Goal: Task Accomplishment & Management: Manage account settings

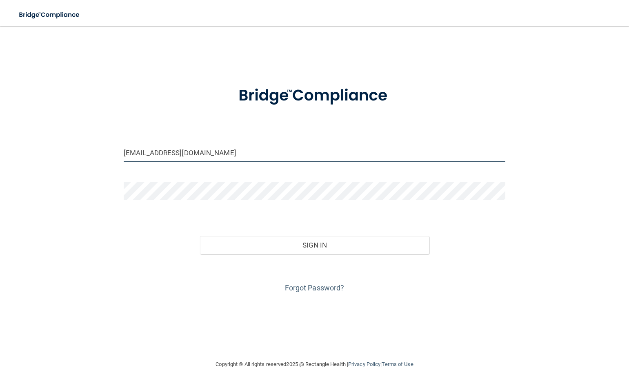
click at [246, 148] on input "[EMAIL_ADDRESS][DOMAIN_NAME]" at bounding box center [315, 152] width 382 height 18
click at [322, 158] on input "[EMAIL_ADDRESS][DOMAIN_NAME]" at bounding box center [315, 152] width 382 height 18
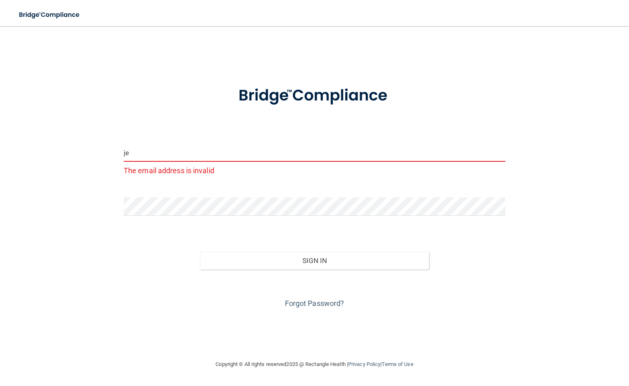
type input "j"
click at [370, 98] on img at bounding box center [314, 95] width 185 height 41
click at [187, 148] on input "email" at bounding box center [315, 152] width 382 height 18
type input "[EMAIL_ADDRESS][DOMAIN_NAME]"
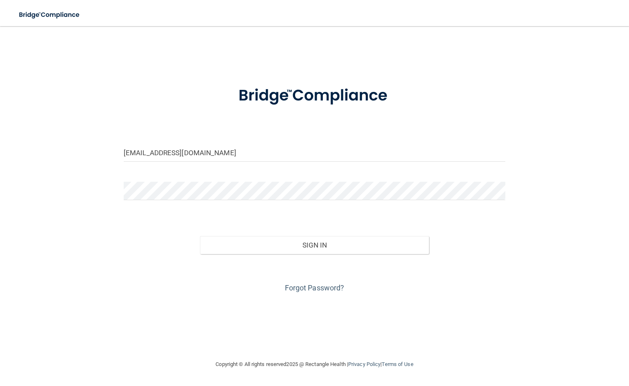
click at [239, 200] on div at bounding box center [315, 194] width 394 height 25
click at [439, 285] on div "Forgot Password?" at bounding box center [315, 274] width 394 height 41
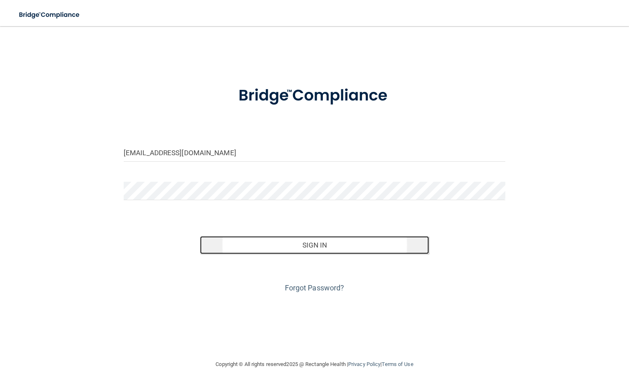
click at [401, 249] on button "Sign In" at bounding box center [314, 245] width 229 height 18
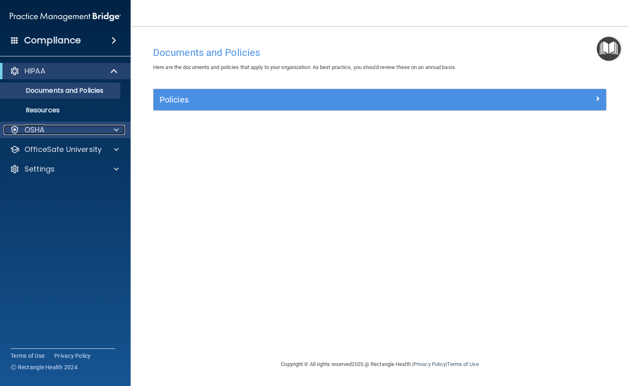
click at [38, 125] on p "OSHA" at bounding box center [35, 130] width 20 height 10
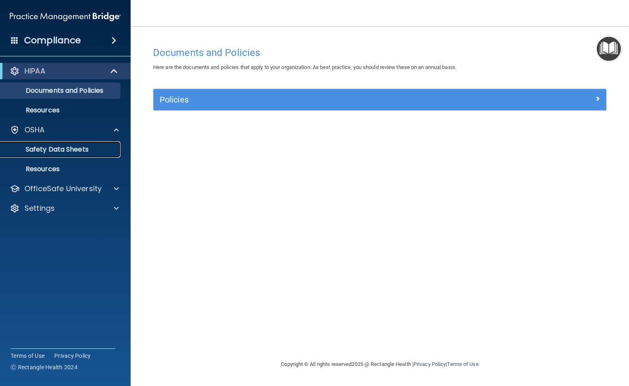
click at [48, 149] on p "Safety Data Sheets" at bounding box center [60, 149] width 111 height 8
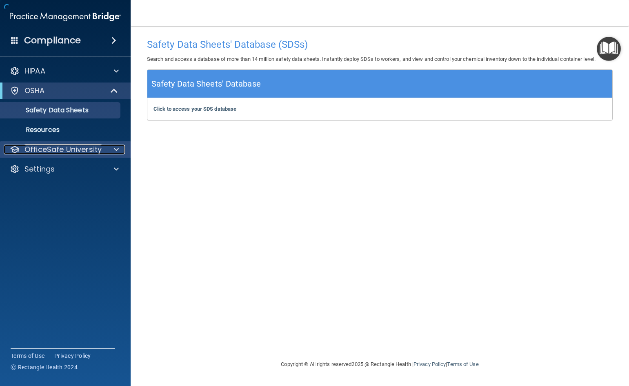
click at [47, 149] on p "OfficeSafe University" at bounding box center [63, 150] width 77 height 10
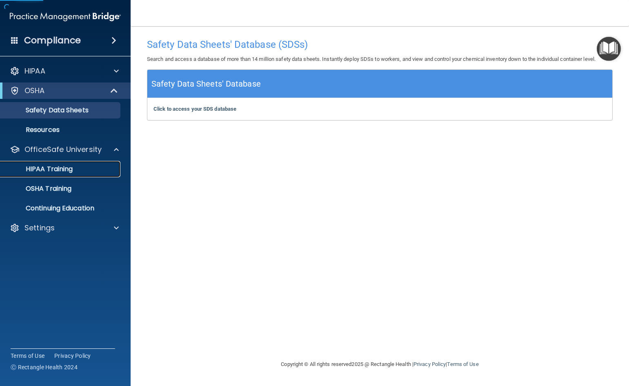
click at [52, 172] on p "HIPAA Training" at bounding box center [38, 169] width 67 height 8
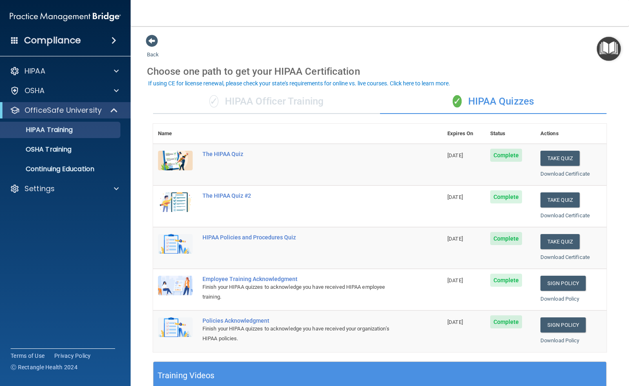
click at [501, 155] on span "Complete" at bounding box center [506, 155] width 32 height 13
click at [51, 148] on p "OSHA Training" at bounding box center [38, 149] width 66 height 8
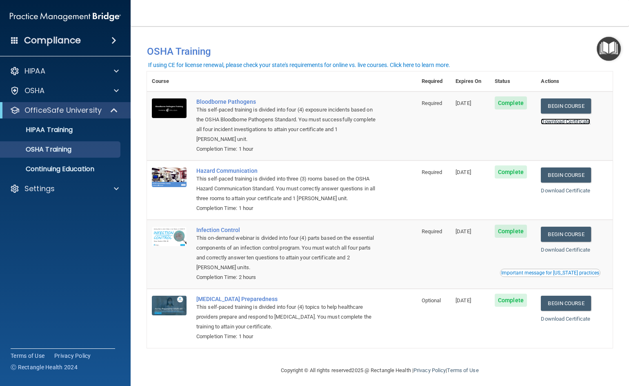
click at [552, 123] on link "Download Certificate" at bounding box center [565, 121] width 49 height 6
click at [59, 129] on p "HIPAA Training" at bounding box center [38, 130] width 67 height 8
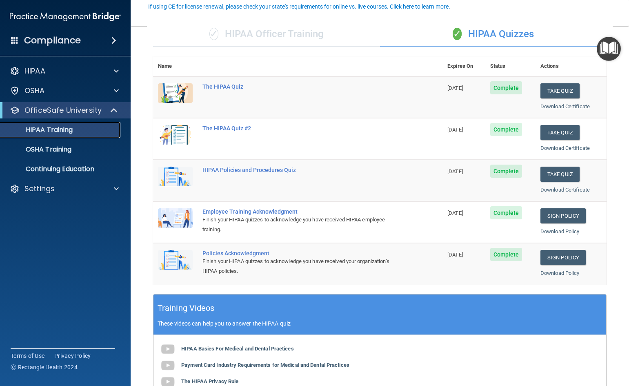
scroll to position [82, 0]
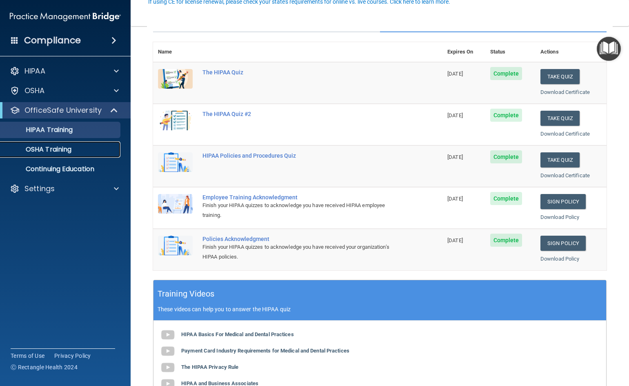
click at [66, 153] on p "OSHA Training" at bounding box center [38, 149] width 66 height 8
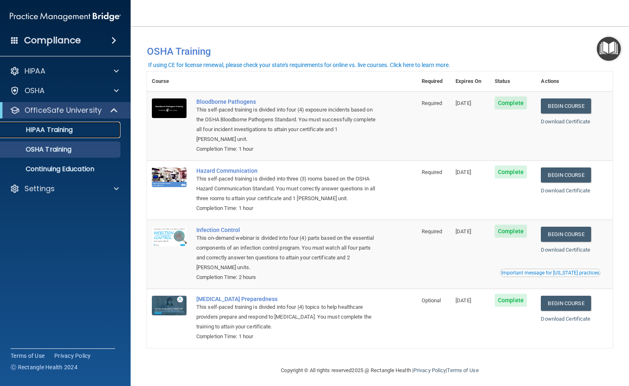
click at [100, 133] on div "HIPAA Training" at bounding box center [60, 130] width 111 height 8
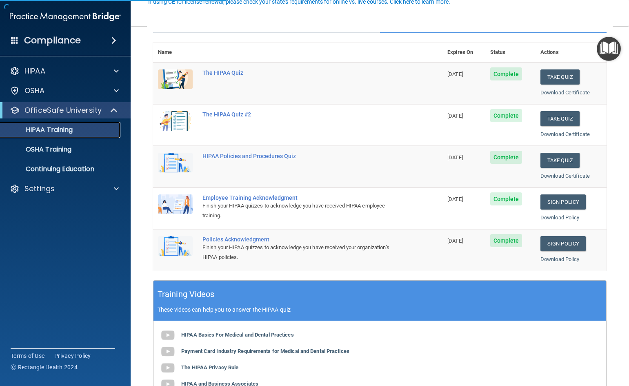
scroll to position [82, 0]
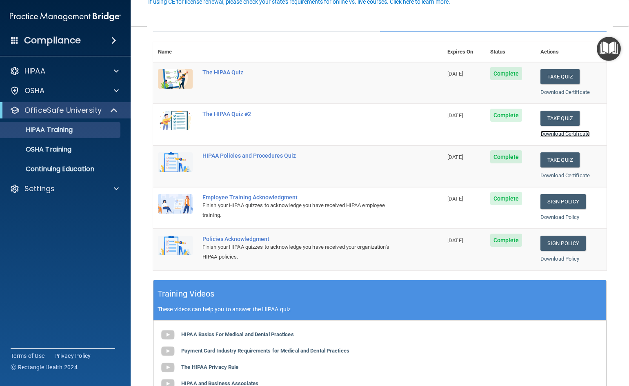
click at [552, 131] on link "Download Certificate" at bounding box center [565, 134] width 49 height 6
click at [45, 144] on link "OSHA Training" at bounding box center [56, 149] width 129 height 16
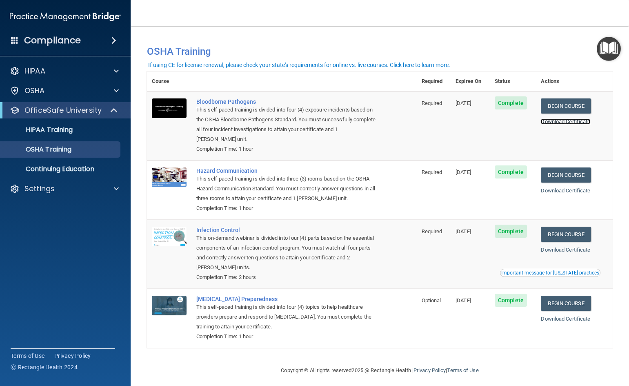
click at [547, 121] on link "Download Certificate" at bounding box center [565, 121] width 49 height 6
click at [47, 129] on p "HIPAA Training" at bounding box center [38, 130] width 67 height 8
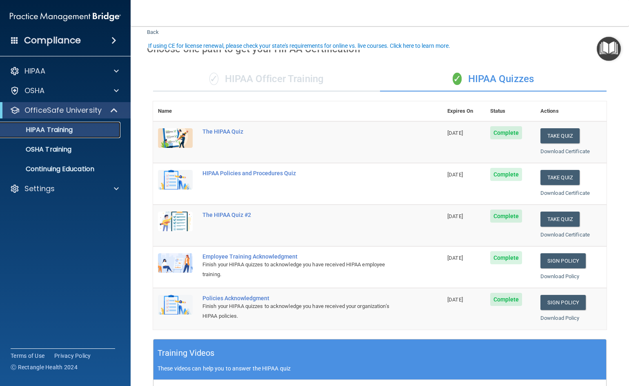
scroll to position [41, 0]
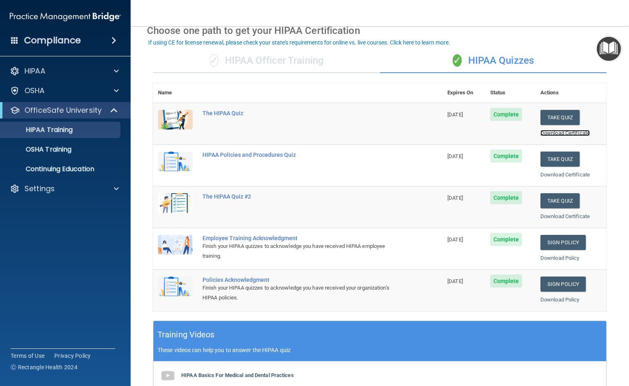
click at [550, 134] on link "Download Certificate" at bounding box center [565, 133] width 49 height 6
click at [577, 172] on link "Download Certificate" at bounding box center [565, 175] width 49 height 6
click at [554, 217] on link "Download Certificate" at bounding box center [565, 216] width 49 height 6
click at [53, 146] on p "OSHA Training" at bounding box center [38, 149] width 66 height 8
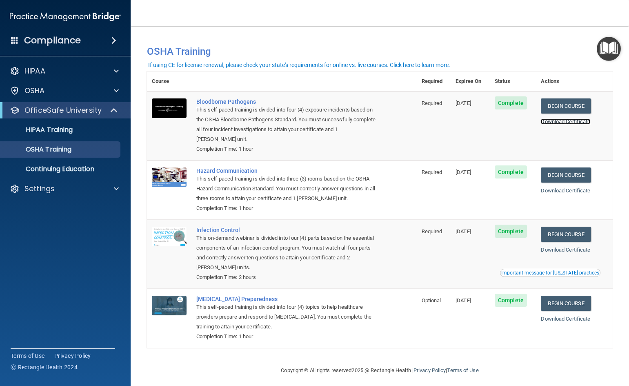
click at [557, 121] on link "Download Certificate" at bounding box center [565, 121] width 49 height 6
click at [572, 192] on link "Download Certificate" at bounding box center [565, 190] width 49 height 6
click at [558, 249] on link "Download Certificate" at bounding box center [565, 250] width 49 height 6
click at [566, 321] on link "Download Certificate" at bounding box center [565, 319] width 49 height 6
click at [44, 31] on div "Compliance" at bounding box center [65, 40] width 131 height 18
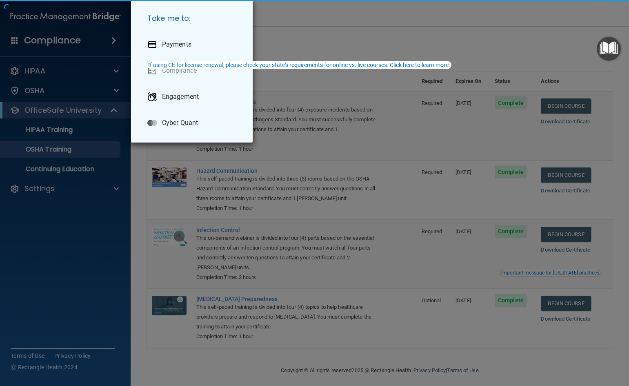
click at [43, 40] on div "Take me to: Payments Compliance Engagement Cyber Quant" at bounding box center [314, 193] width 629 height 386
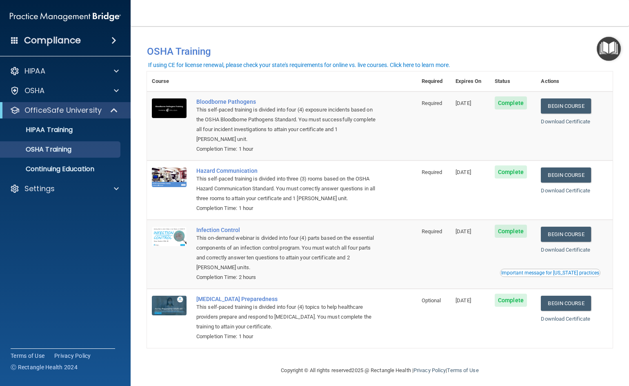
click at [43, 40] on h4 "Compliance" at bounding box center [52, 40] width 57 height 11
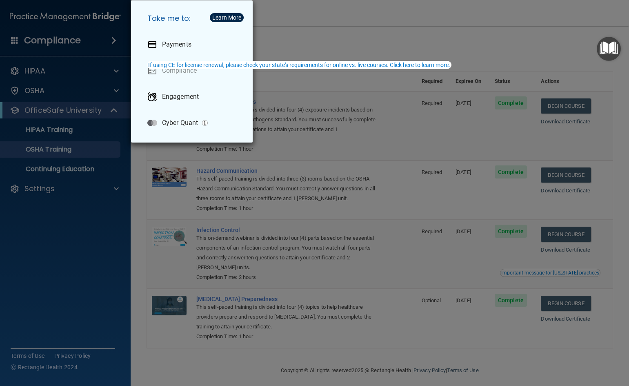
click at [416, 40] on div "Take me to: Payments Compliance Engagement Cyber Quant" at bounding box center [314, 193] width 629 height 386
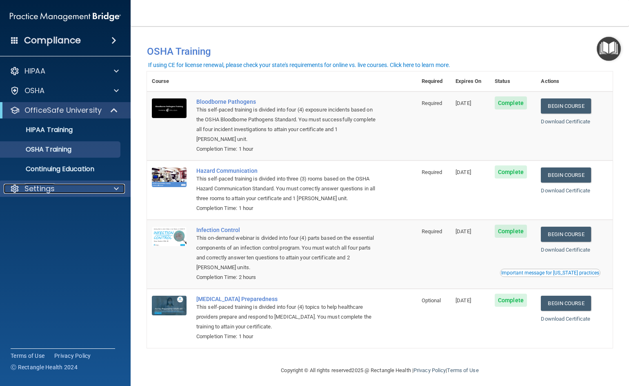
click at [20, 185] on div "Settings" at bounding box center [54, 189] width 101 height 10
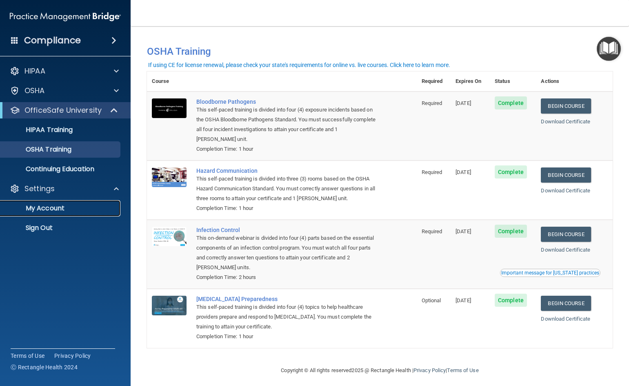
click at [27, 211] on p "My Account" at bounding box center [60, 208] width 111 height 8
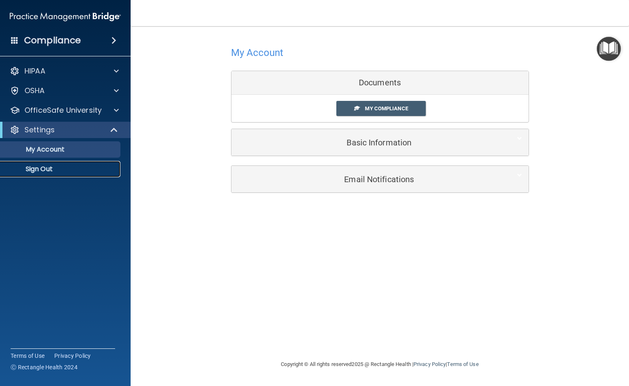
click at [43, 167] on p "Sign Out" at bounding box center [60, 169] width 111 height 8
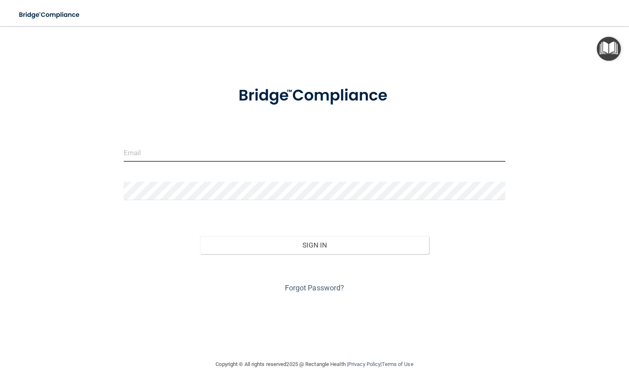
type input "[EMAIL_ADDRESS][DOMAIN_NAME]"
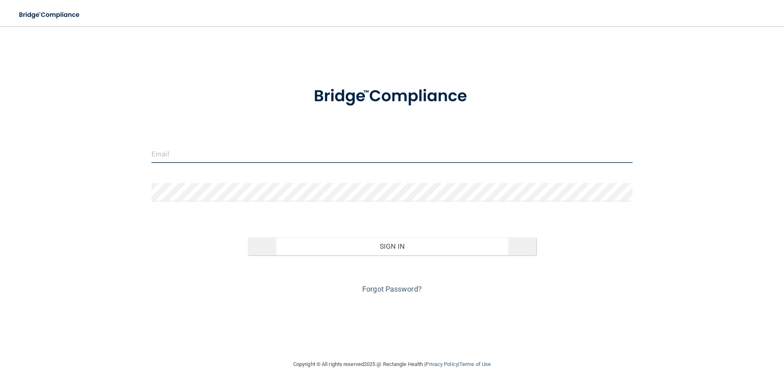
type input "[EMAIL_ADDRESS][DOMAIN_NAME]"
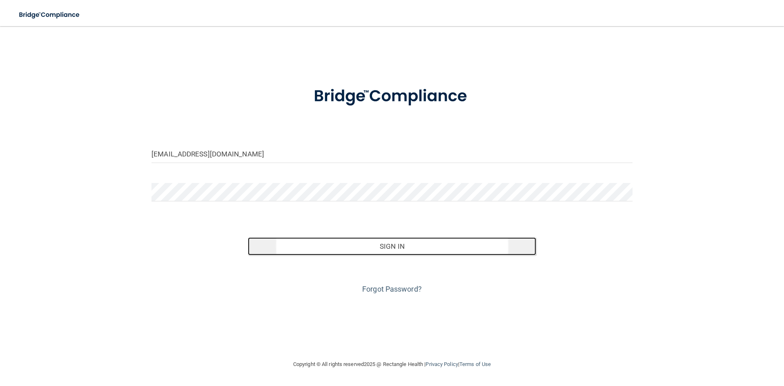
click at [350, 248] on button "Sign In" at bounding box center [392, 246] width 289 height 18
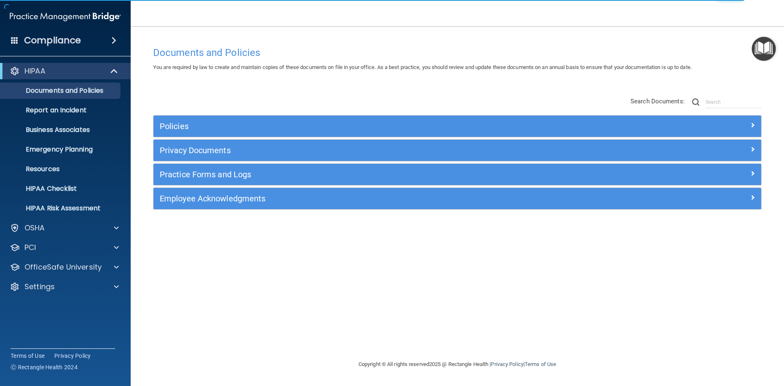
click at [92, 40] on div "Compliance" at bounding box center [65, 40] width 131 height 18
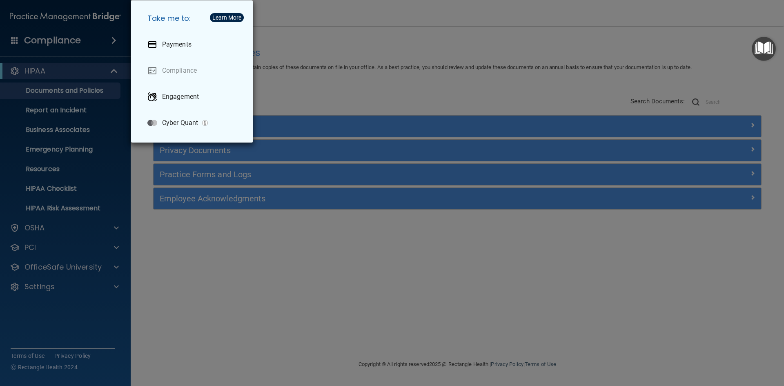
click at [92, 40] on div "Take me to: Payments Compliance Engagement Cyber Quant" at bounding box center [392, 193] width 784 height 386
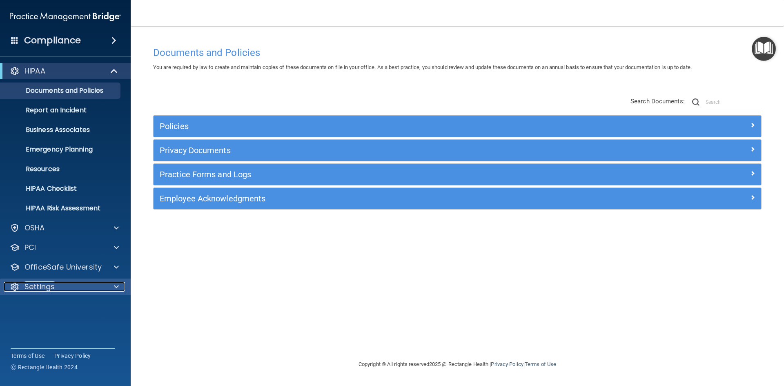
click at [62, 288] on div "Settings" at bounding box center [54, 287] width 101 height 10
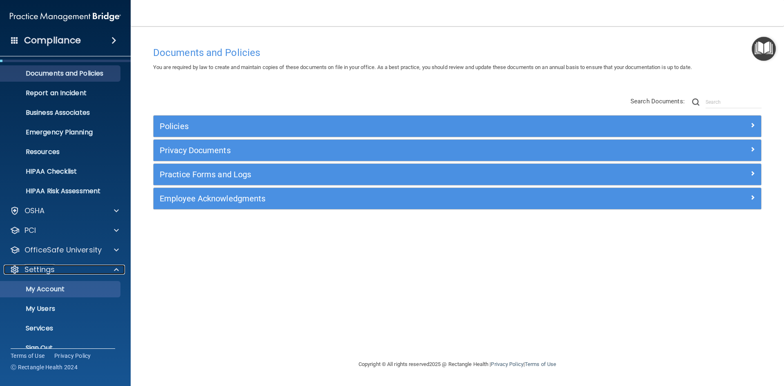
scroll to position [31, 0]
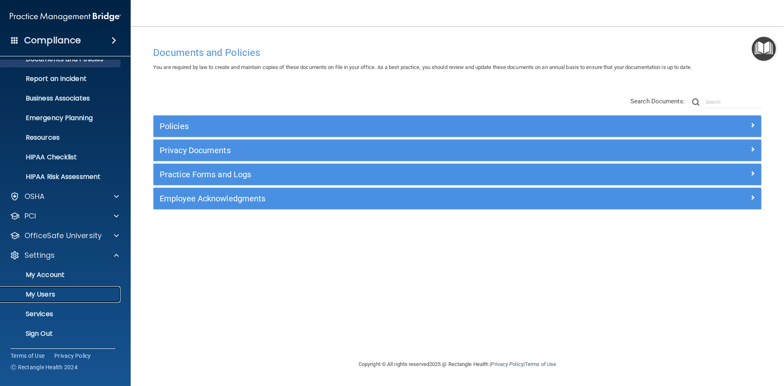
click at [53, 299] on link "My Users" at bounding box center [56, 294] width 129 height 16
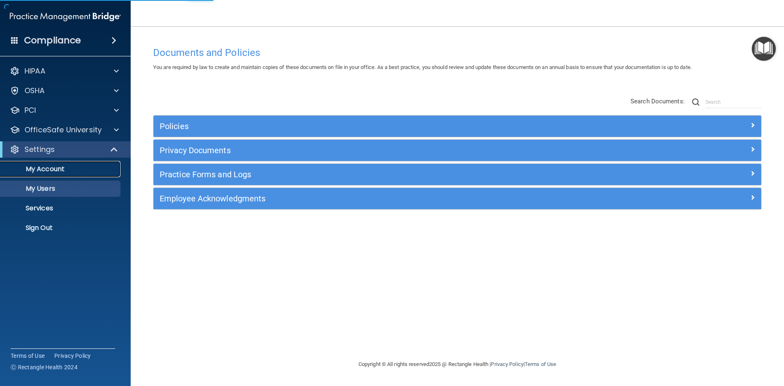
click at [55, 170] on p "My Account" at bounding box center [60, 169] width 111 height 8
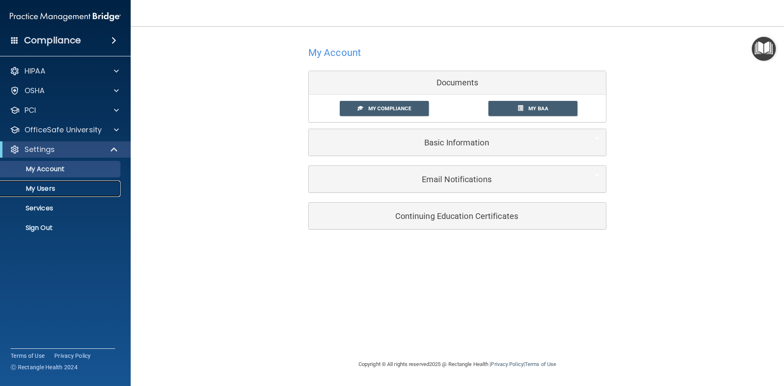
click at [60, 192] on p "My Users" at bounding box center [60, 189] width 111 height 8
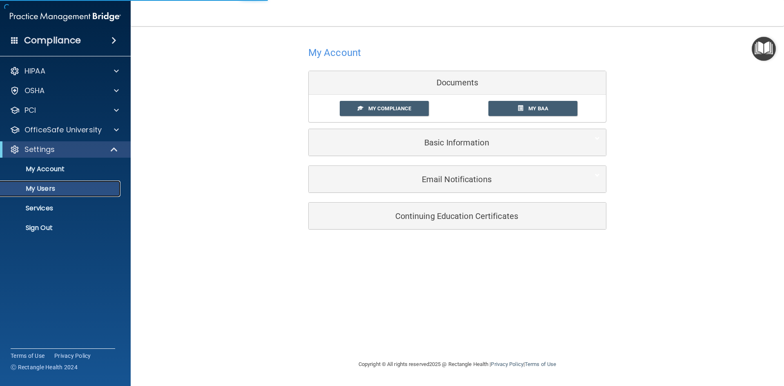
select select "20"
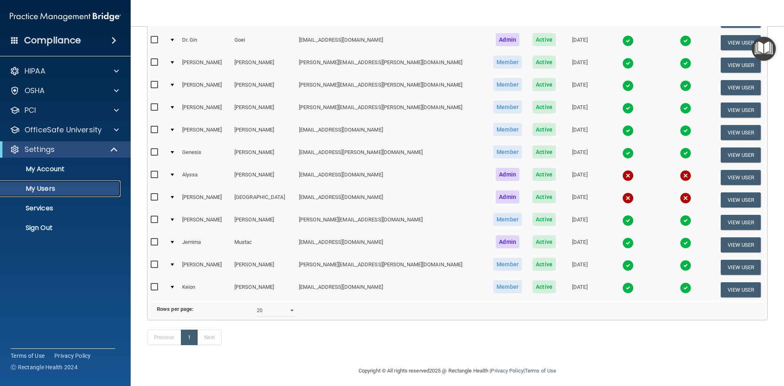
scroll to position [245, 0]
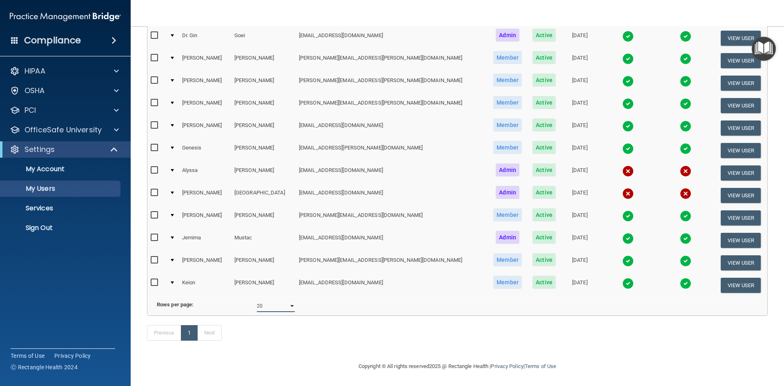
click at [288, 301] on select "10 20 30 40 all" at bounding box center [276, 306] width 38 height 12
click at [272, 305] on select "10 20 30 40 all" at bounding box center [276, 306] width 38 height 12
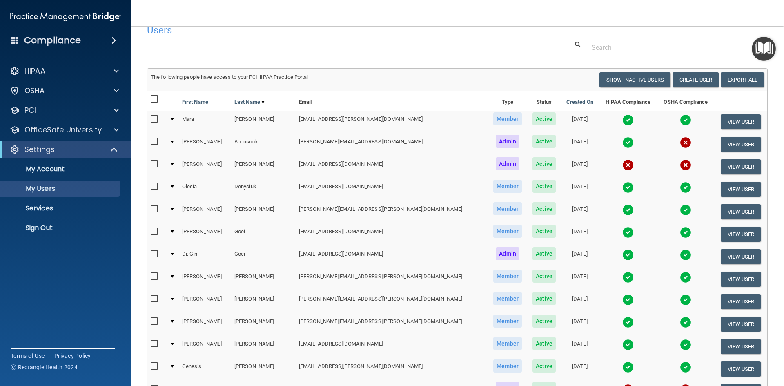
scroll to position [0, 0]
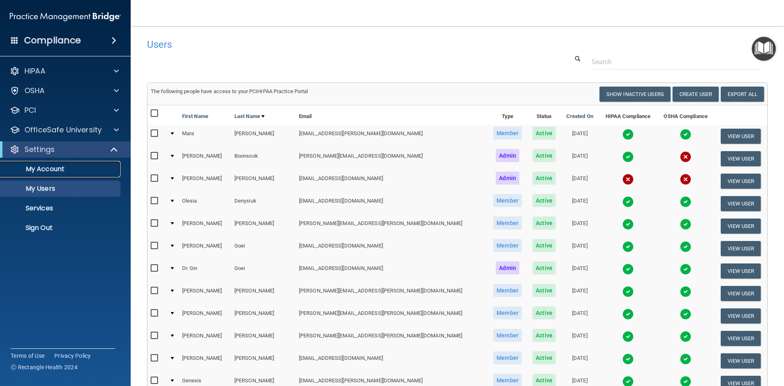
click at [55, 172] on p "My Account" at bounding box center [60, 169] width 111 height 8
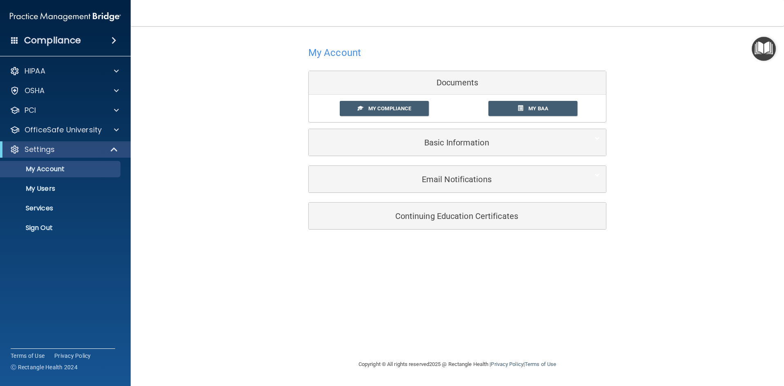
click at [776, 182] on main "My Account Documents My Compliance My Compliance My BAA Basic Information Full …" at bounding box center [457, 206] width 653 height 360
click at [57, 229] on p "Sign Out" at bounding box center [60, 228] width 111 height 8
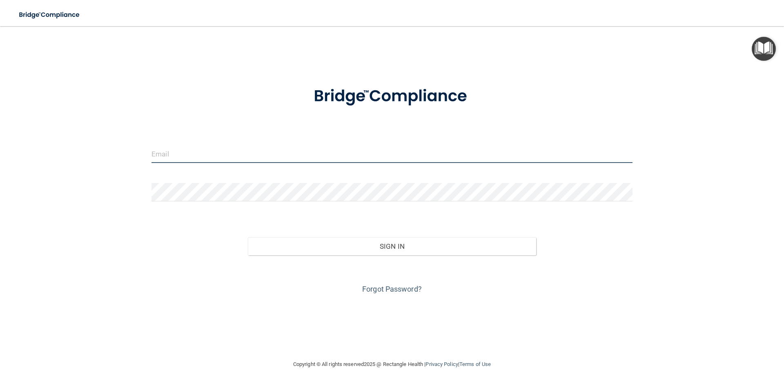
type input "[EMAIL_ADDRESS][DOMAIN_NAME]"
click at [432, 155] on input "[EMAIL_ADDRESS][DOMAIN_NAME]" at bounding box center [391, 154] width 481 height 18
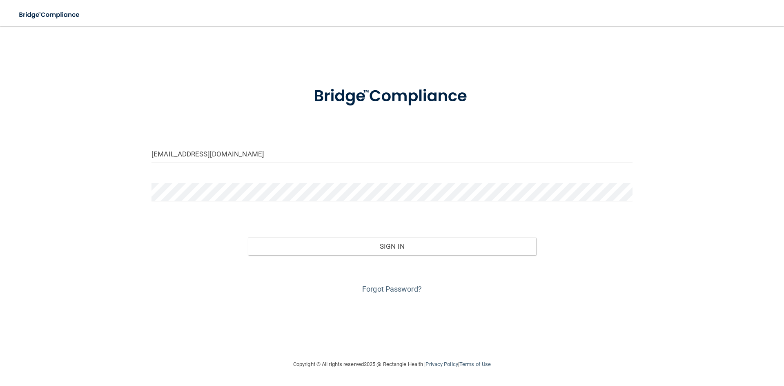
click at [245, 328] on div "[EMAIL_ADDRESS][DOMAIN_NAME] Invalid email/password. You don't have permission …" at bounding box center [391, 192] width 751 height 317
click at [380, 155] on input "[EMAIL_ADDRESS][DOMAIN_NAME]" at bounding box center [391, 154] width 481 height 18
drag, startPoint x: 380, startPoint y: 155, endPoint x: 76, endPoint y: 145, distance: 304.0
click at [76, 145] on div "[EMAIL_ADDRESS][DOMAIN_NAME] Invalid email/password. You don't have permission …" at bounding box center [391, 192] width 751 height 317
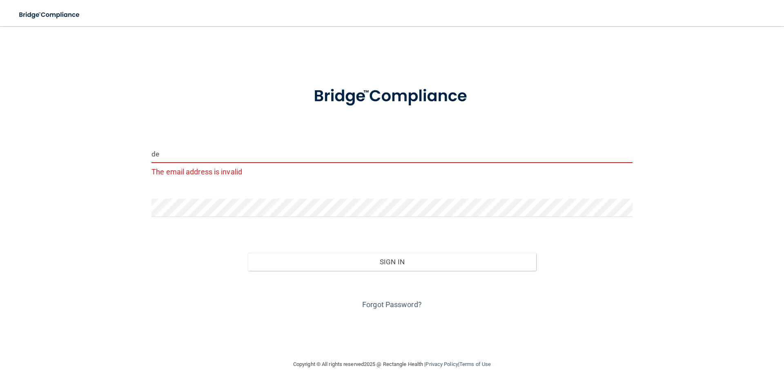
type input "d"
type input "[EMAIL_ADDRESS][DOMAIN_NAME]"
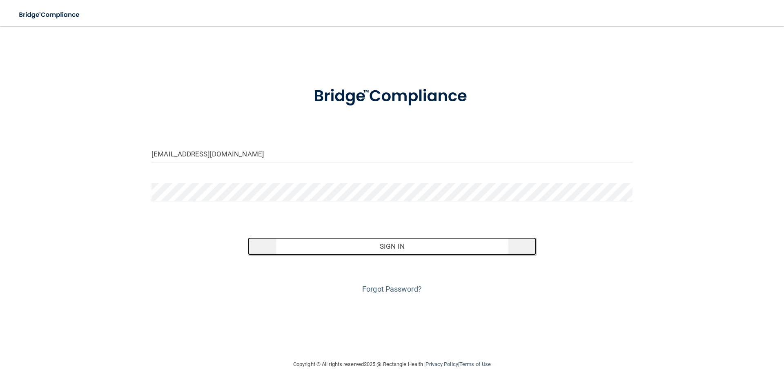
click at [414, 246] on button "Sign In" at bounding box center [392, 246] width 289 height 18
